Goal: Transaction & Acquisition: Download file/media

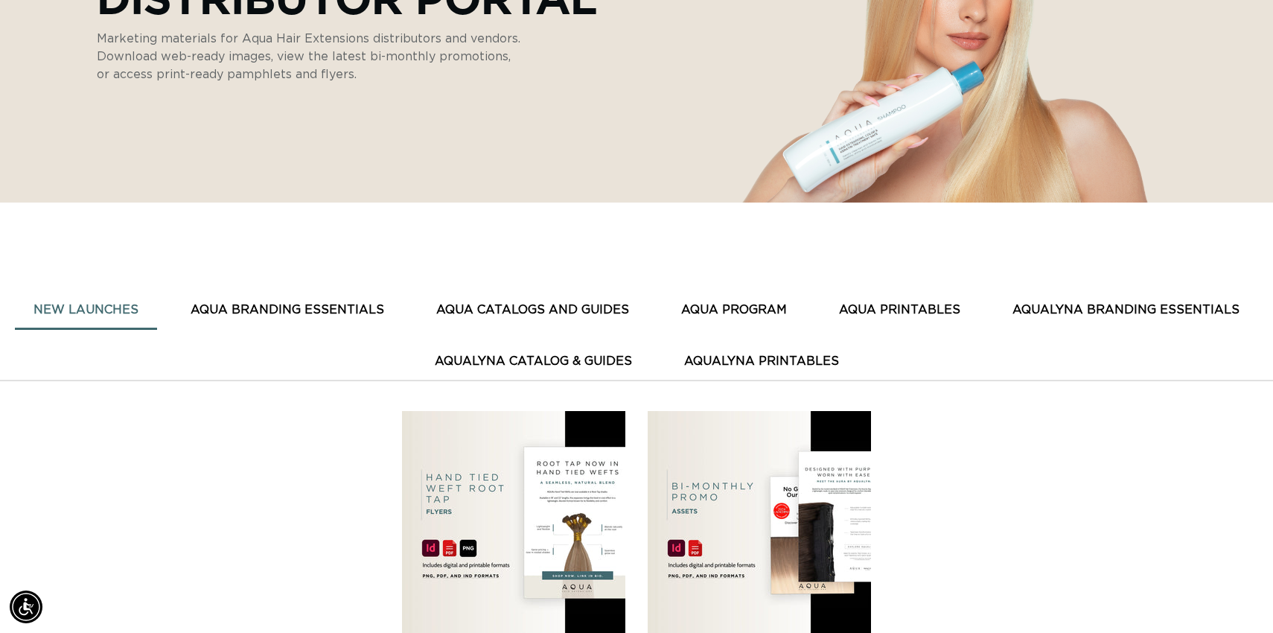
scroll to position [0, 1167]
click at [339, 315] on button "AQUA BRANDING ESSENTIALS" at bounding box center [287, 310] width 231 height 36
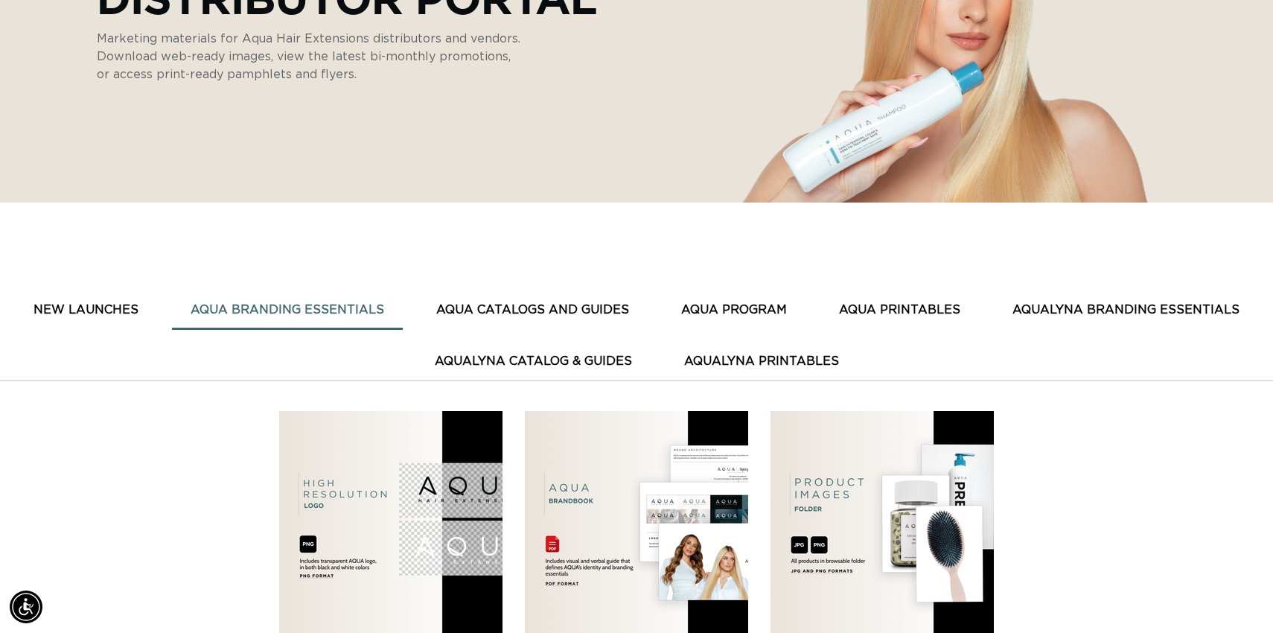
click at [494, 313] on button "AQUA CATALOGS AND GUIDES" at bounding box center [533, 310] width 230 height 36
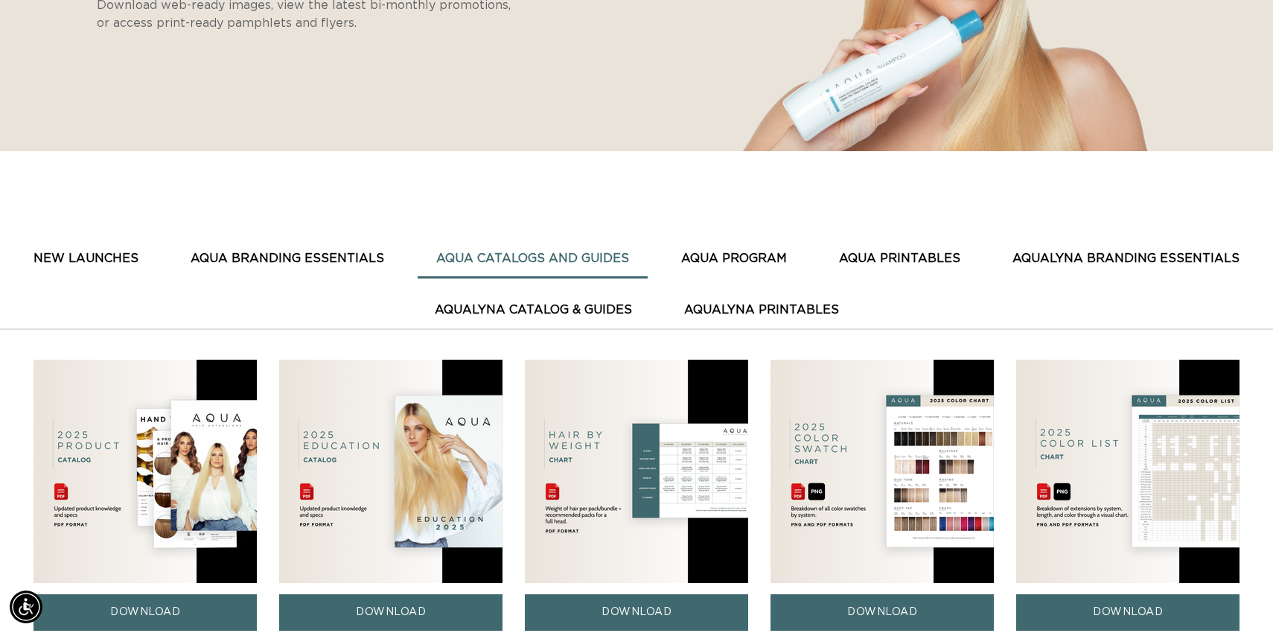
scroll to position [352, 0]
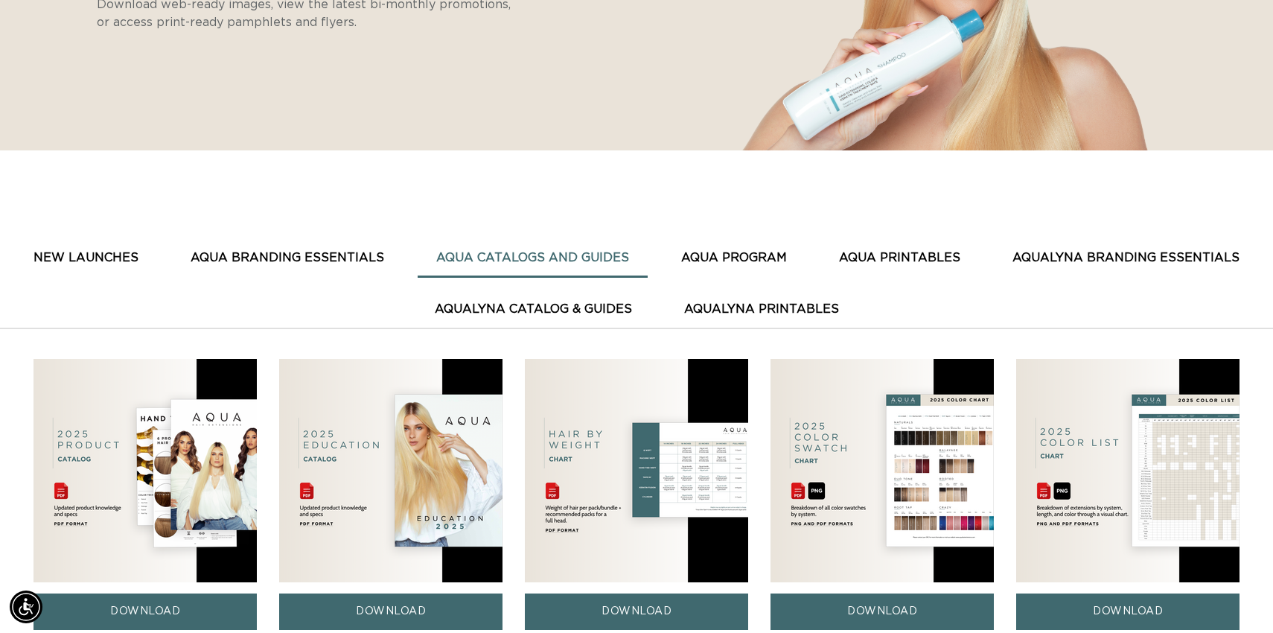
click at [718, 257] on button "AQUA PROGRAM" at bounding box center [734, 258] width 143 height 36
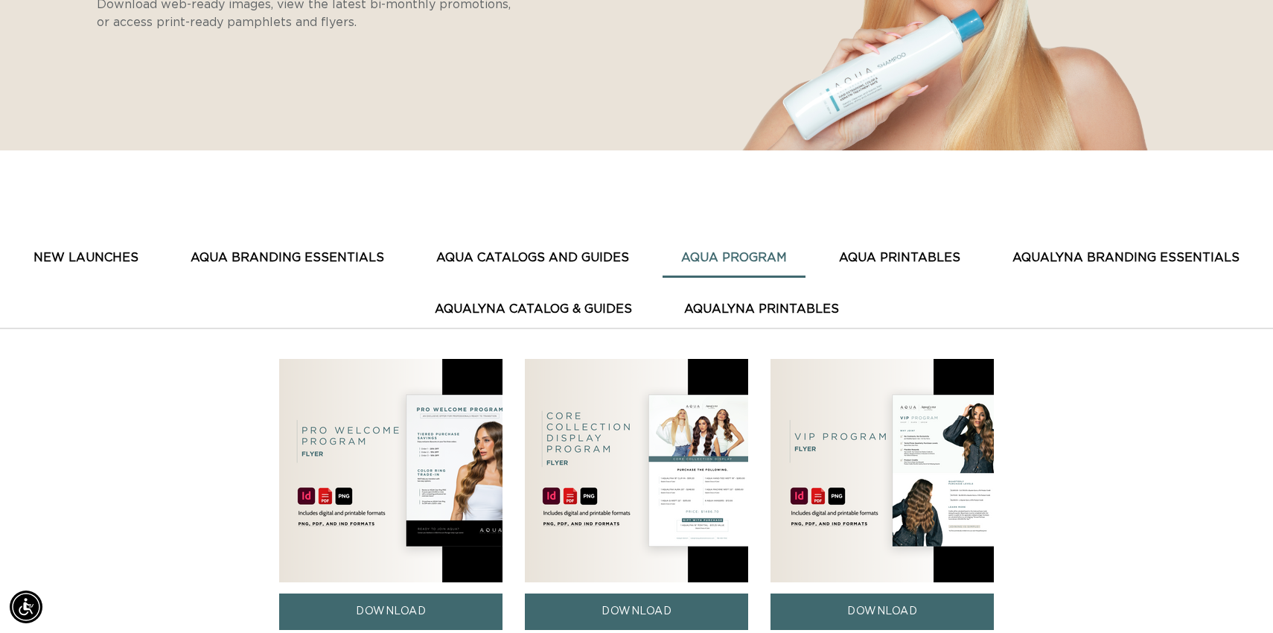
scroll to position [0, 0]
click at [873, 257] on button "AQUA PRINTABLES" at bounding box center [899, 258] width 159 height 36
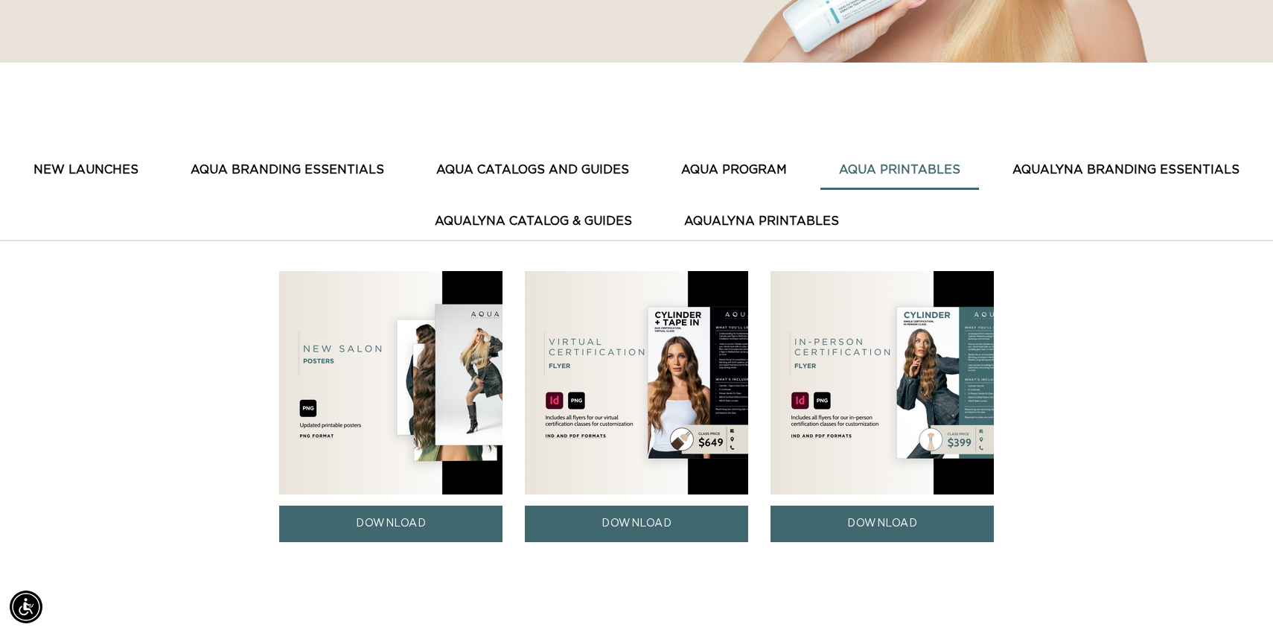
scroll to position [0, 2335]
click at [890, 526] on link "DOWNLOAD" at bounding box center [882, 524] width 223 height 36
click at [753, 162] on button "AQUA PROGRAM" at bounding box center [734, 170] width 143 height 36
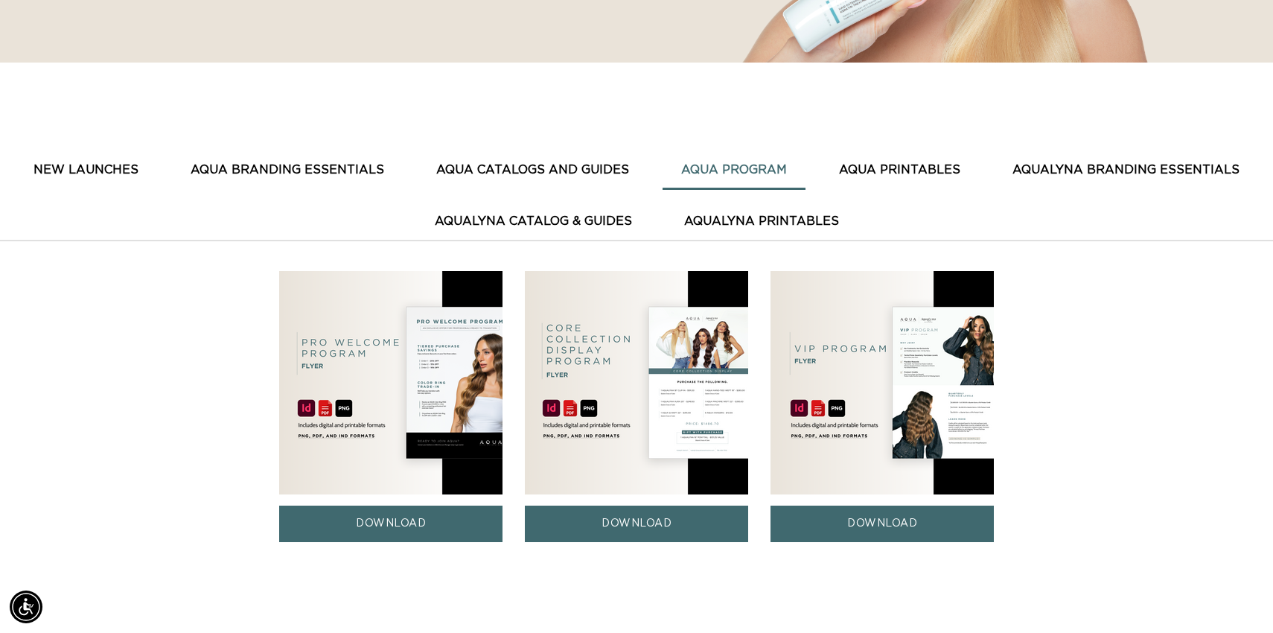
scroll to position [0, 0]
click at [594, 175] on button "AQUA CATALOGS AND GUIDES" at bounding box center [533, 170] width 230 height 36
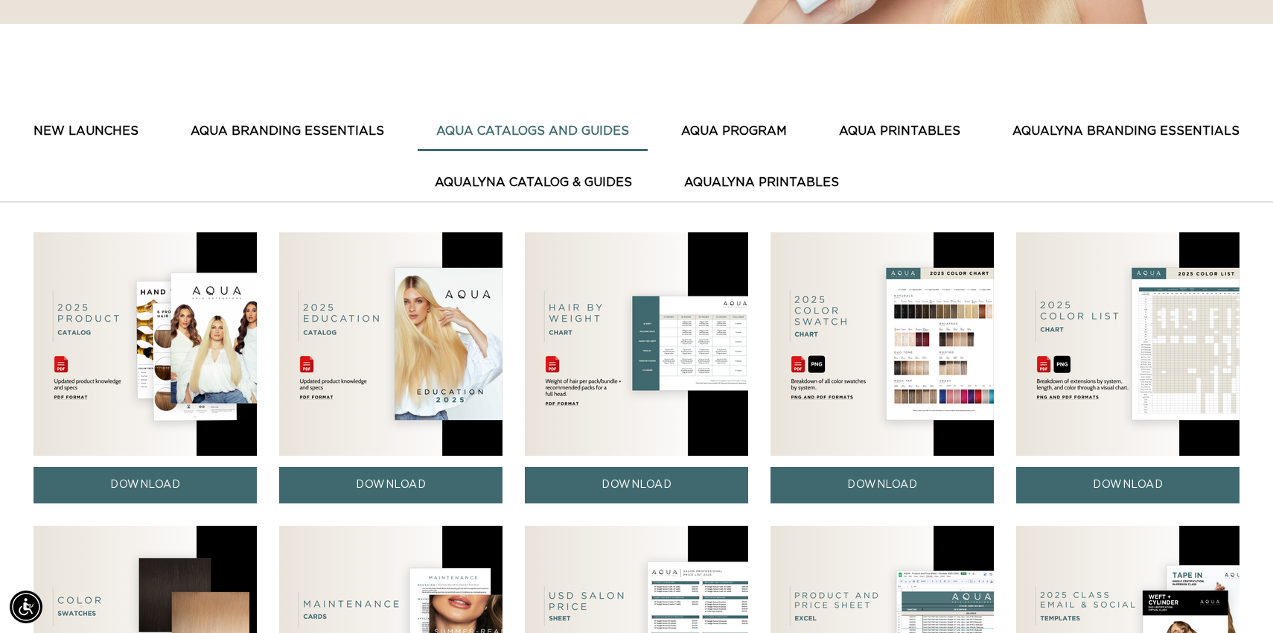
scroll to position [0, 1167]
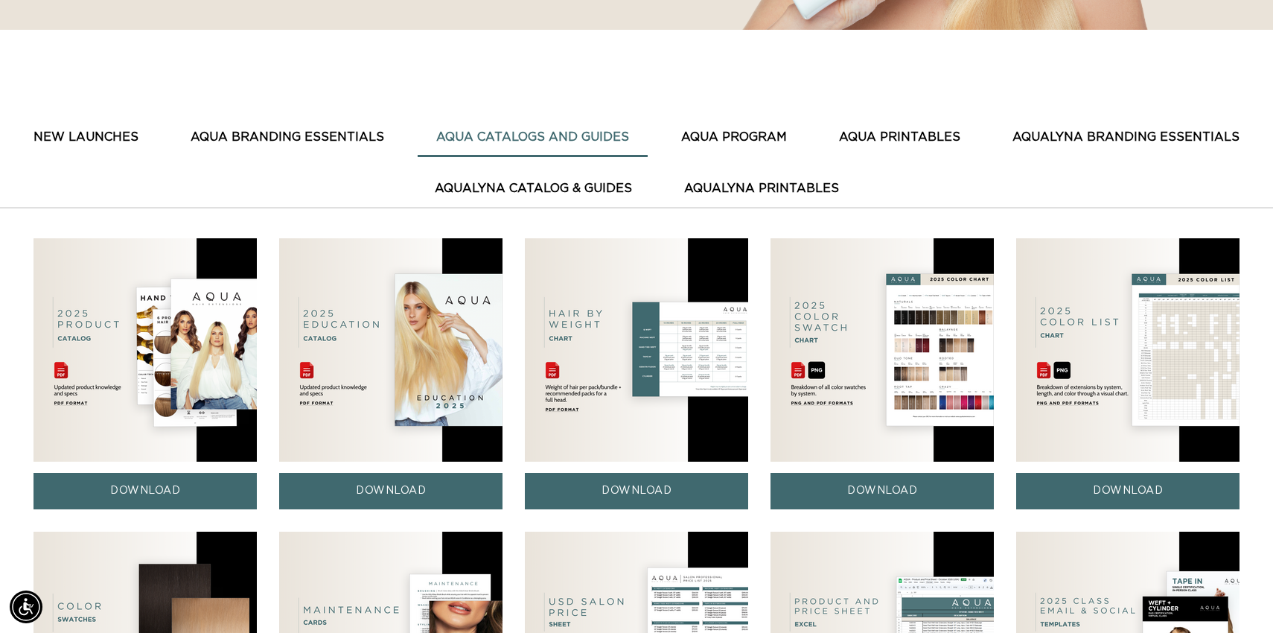
click at [747, 138] on button "AQUA PROGRAM" at bounding box center [734, 137] width 143 height 36
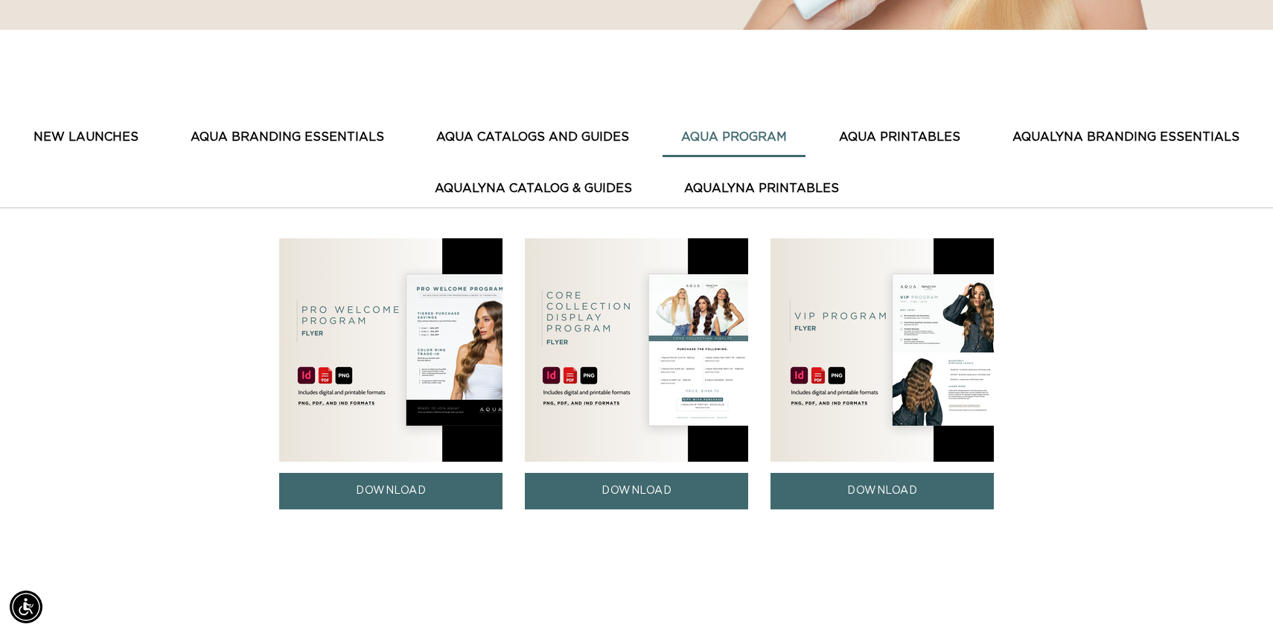
click at [600, 136] on button "AQUA CATALOGS AND GUIDES" at bounding box center [533, 137] width 230 height 36
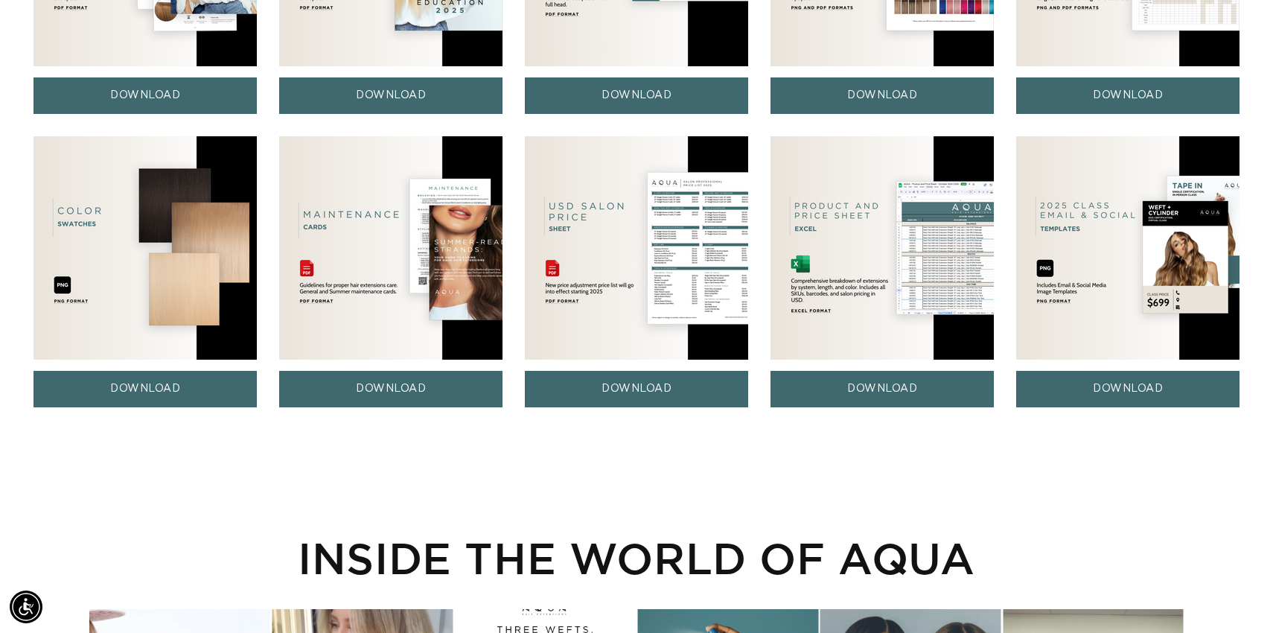
scroll to position [865, 0]
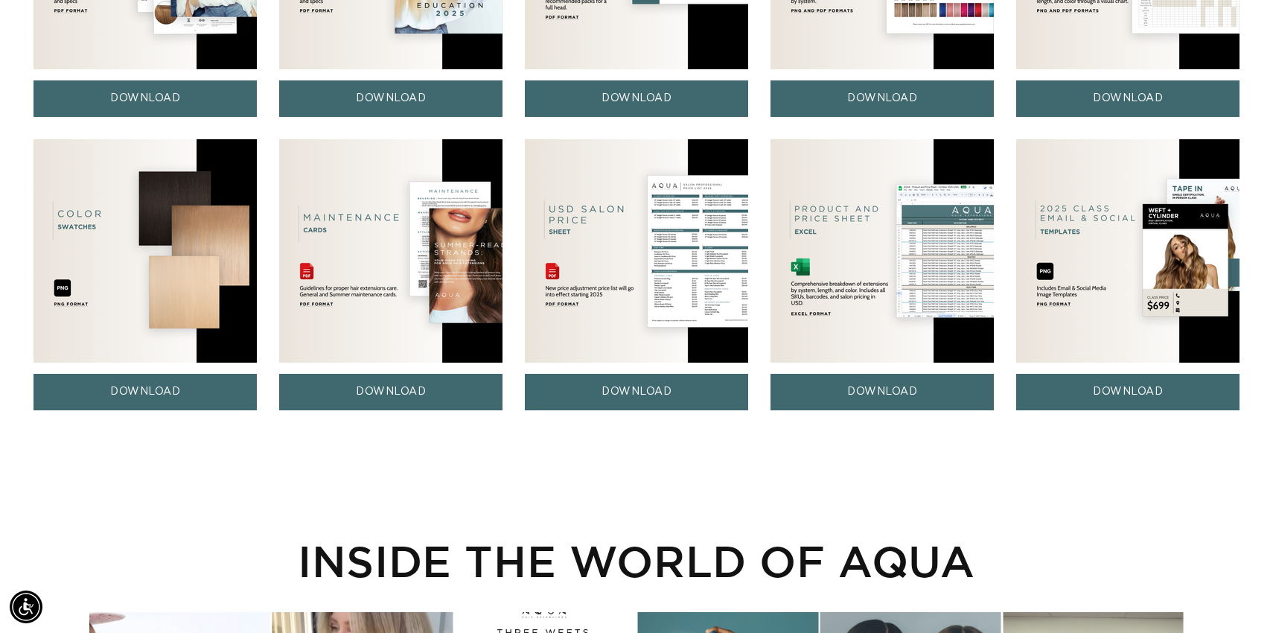
click at [1194, 238] on img at bounding box center [1127, 250] width 223 height 223
click at [1107, 389] on link "DOWNLOAD" at bounding box center [1127, 392] width 223 height 36
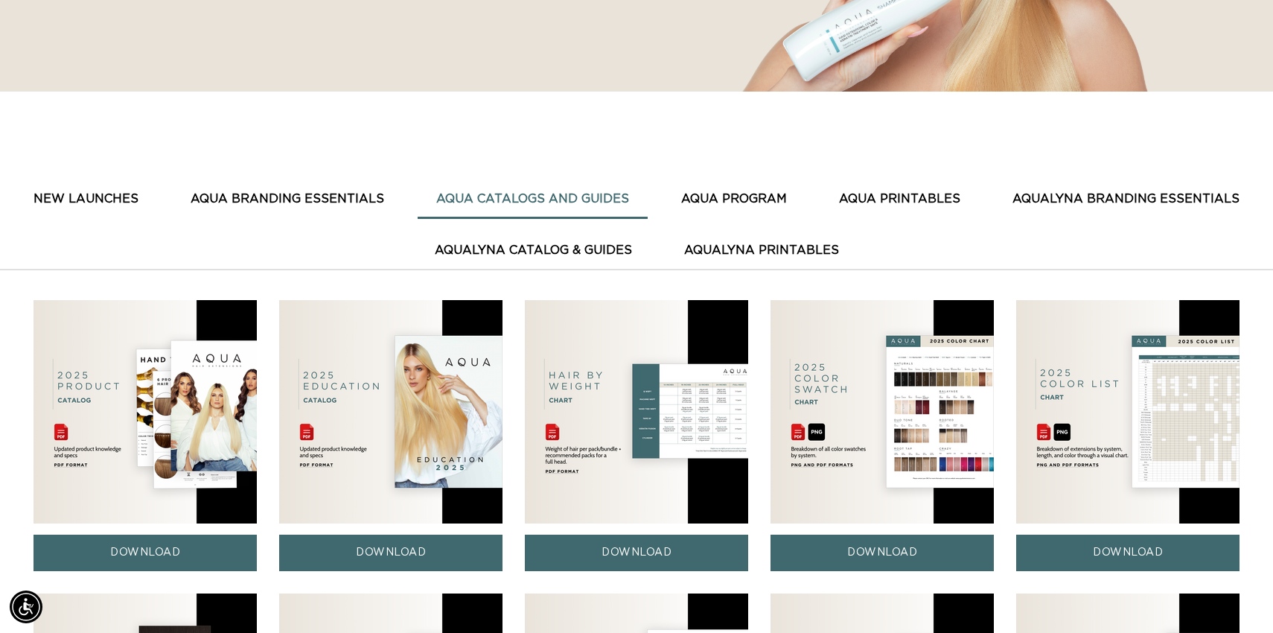
scroll to position [0, 1167]
